Goal: Task Accomplishment & Management: Manage account settings

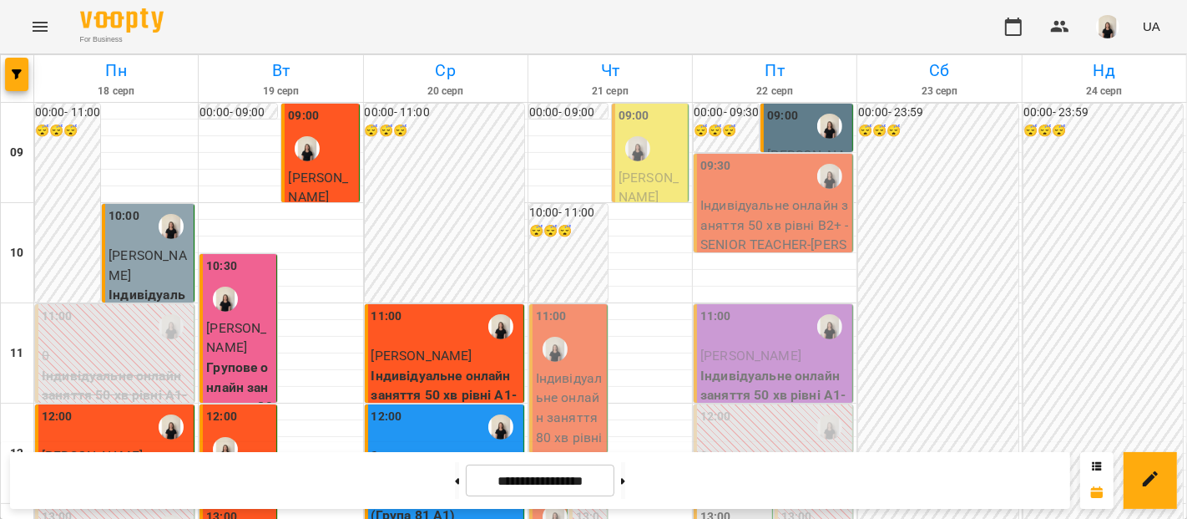
click at [649, 187] on p "[PERSON_NAME]" at bounding box center [652, 187] width 66 height 39
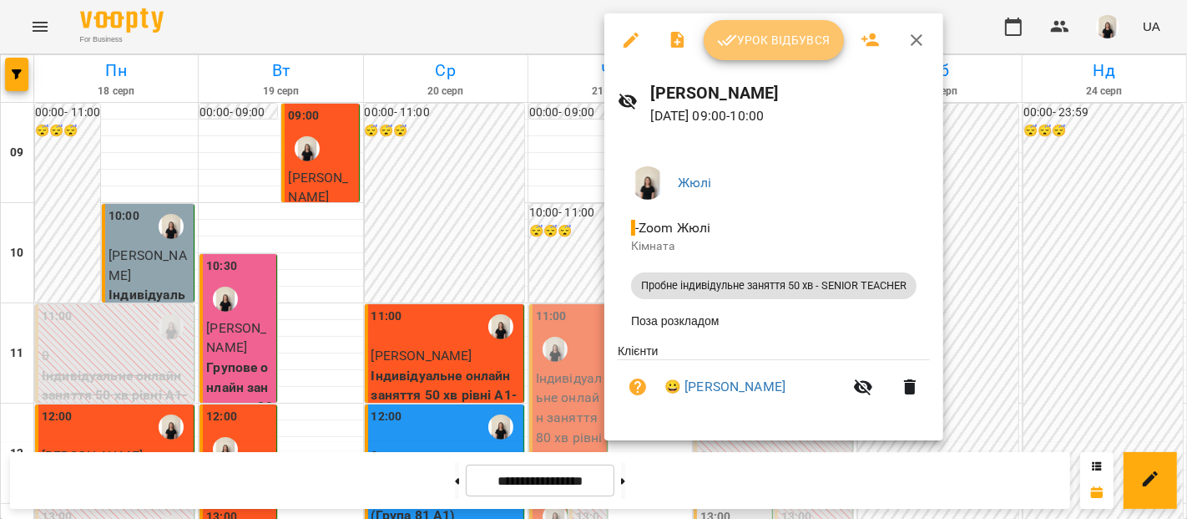
click at [770, 44] on span "Урок відбувся" at bounding box center [774, 40] width 114 height 20
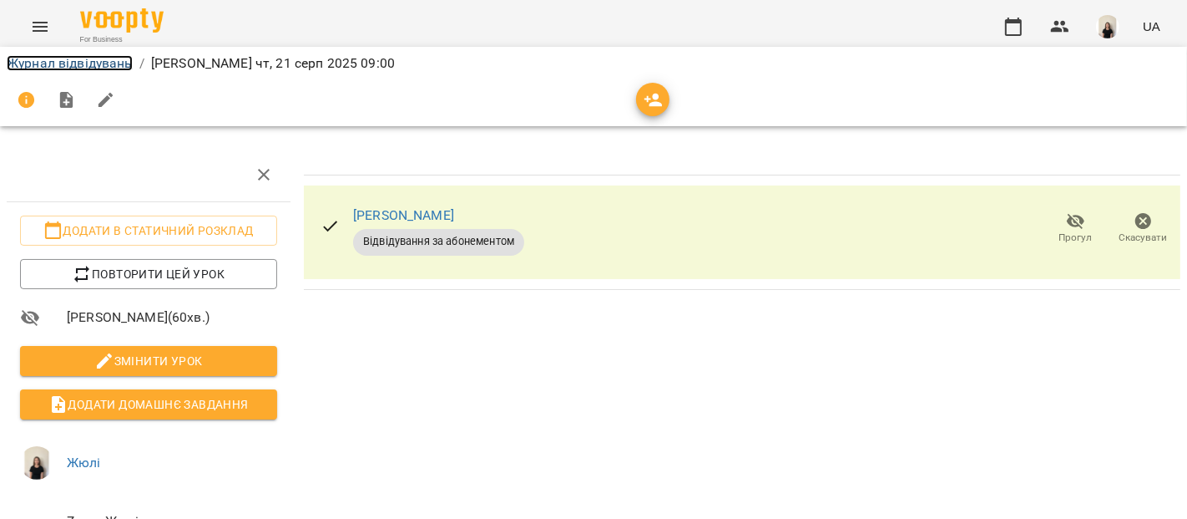
click at [93, 65] on link "Журнал відвідувань" at bounding box center [70, 63] width 126 height 16
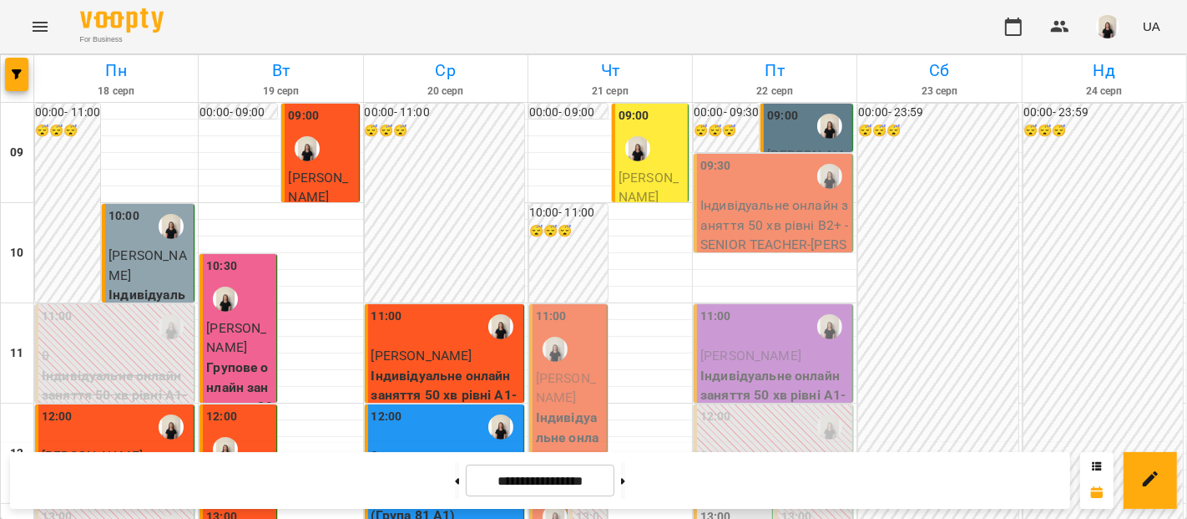
scroll to position [699, 0]
click at [455, 476] on button at bounding box center [457, 480] width 4 height 37
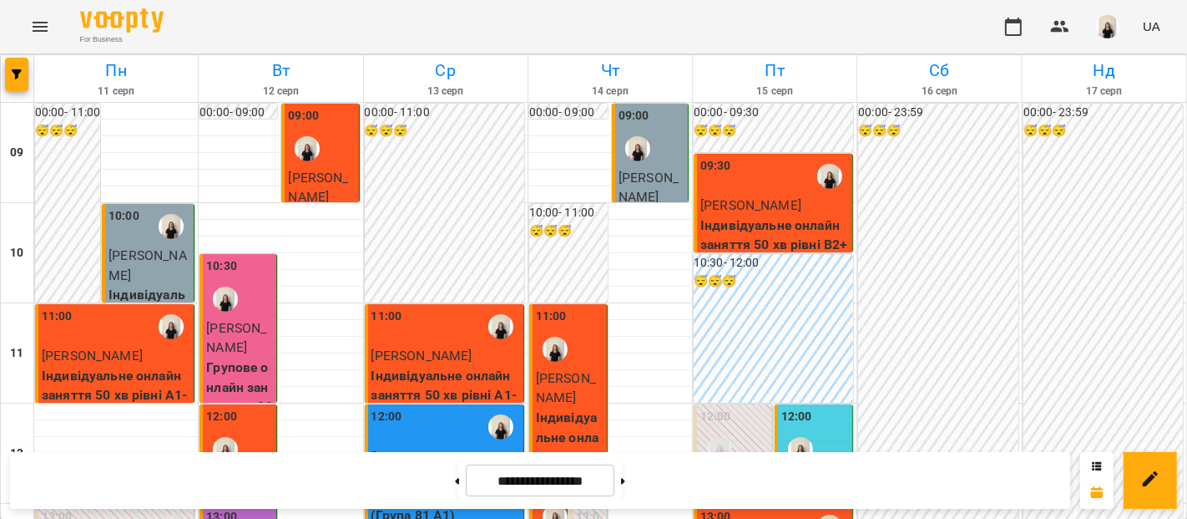
scroll to position [862, 0]
click at [625, 485] on button at bounding box center [623, 480] width 4 height 37
type input "**********"
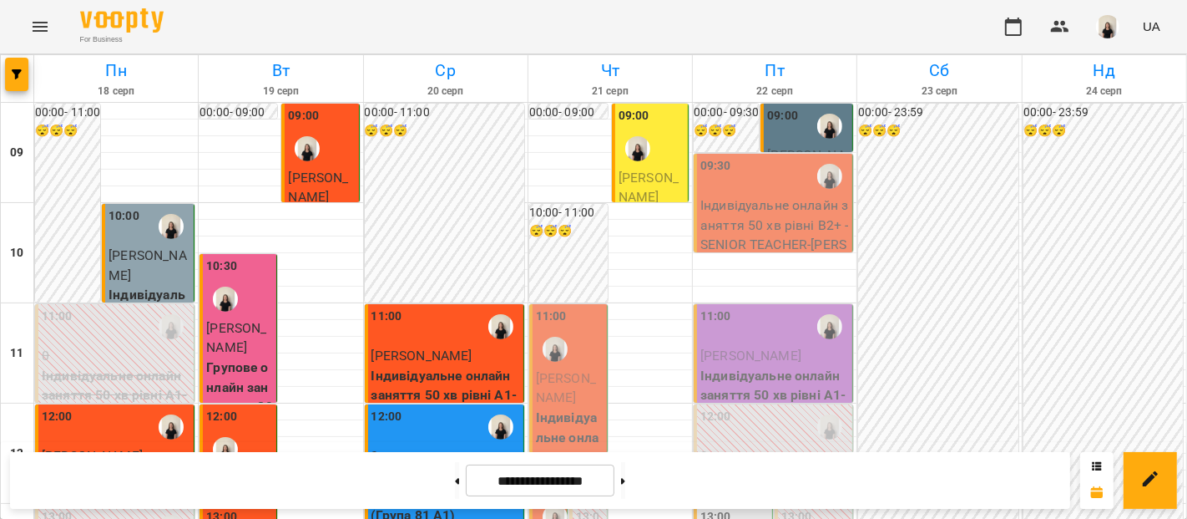
scroll to position [0, 0]
